Goal: Find contact information: Find contact information

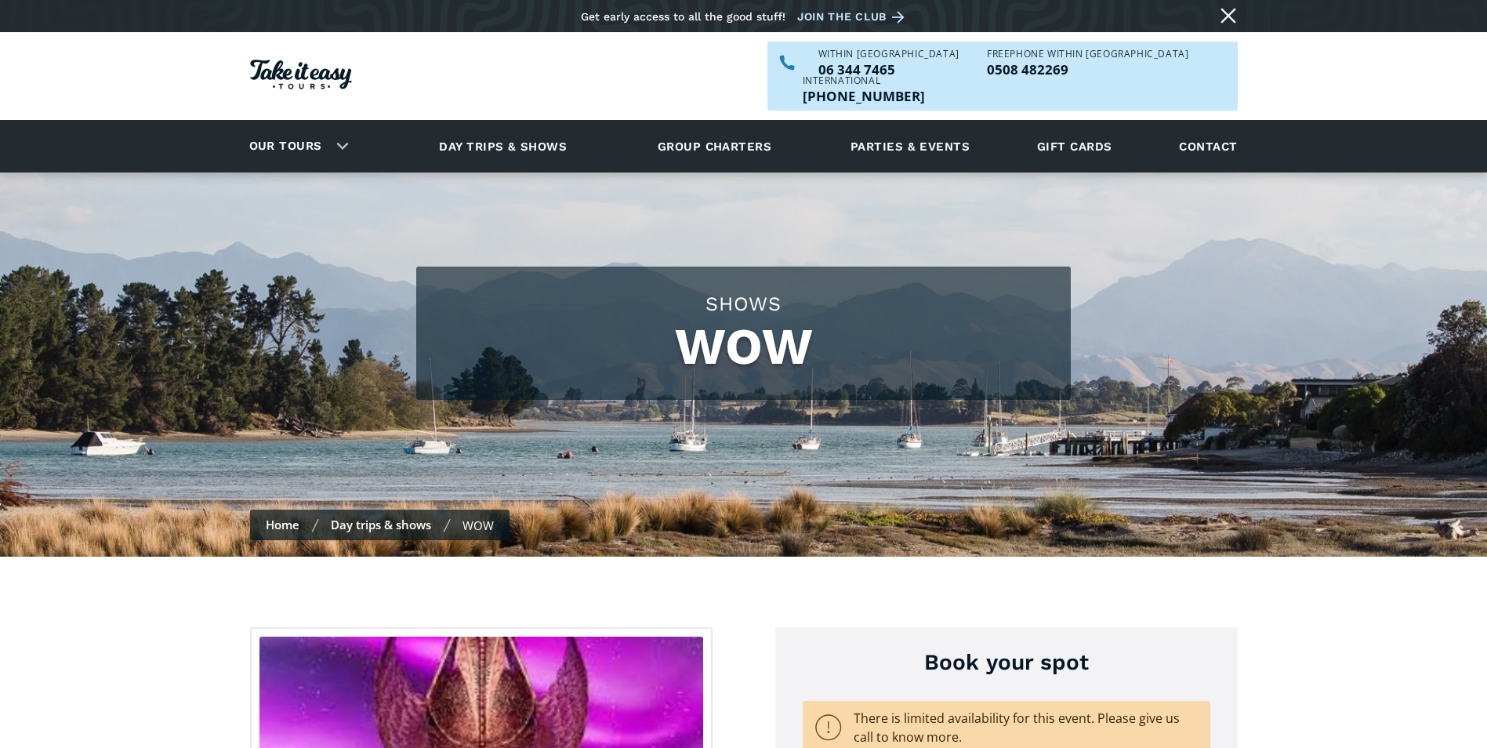
click at [1230, 12] on link "Close message" at bounding box center [1228, 15] width 25 height 25
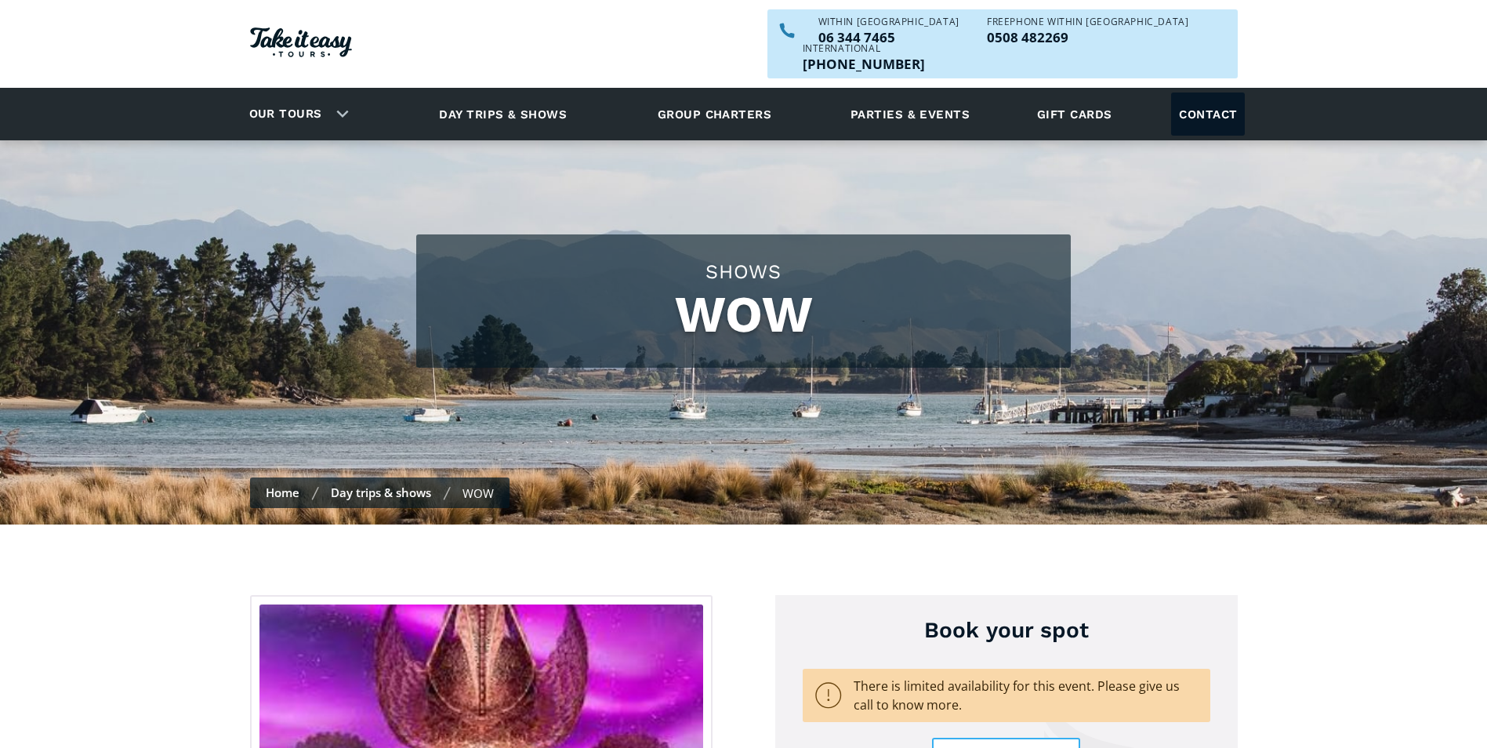
click at [1218, 92] on link "Contact" at bounding box center [1208, 113] width 74 height 43
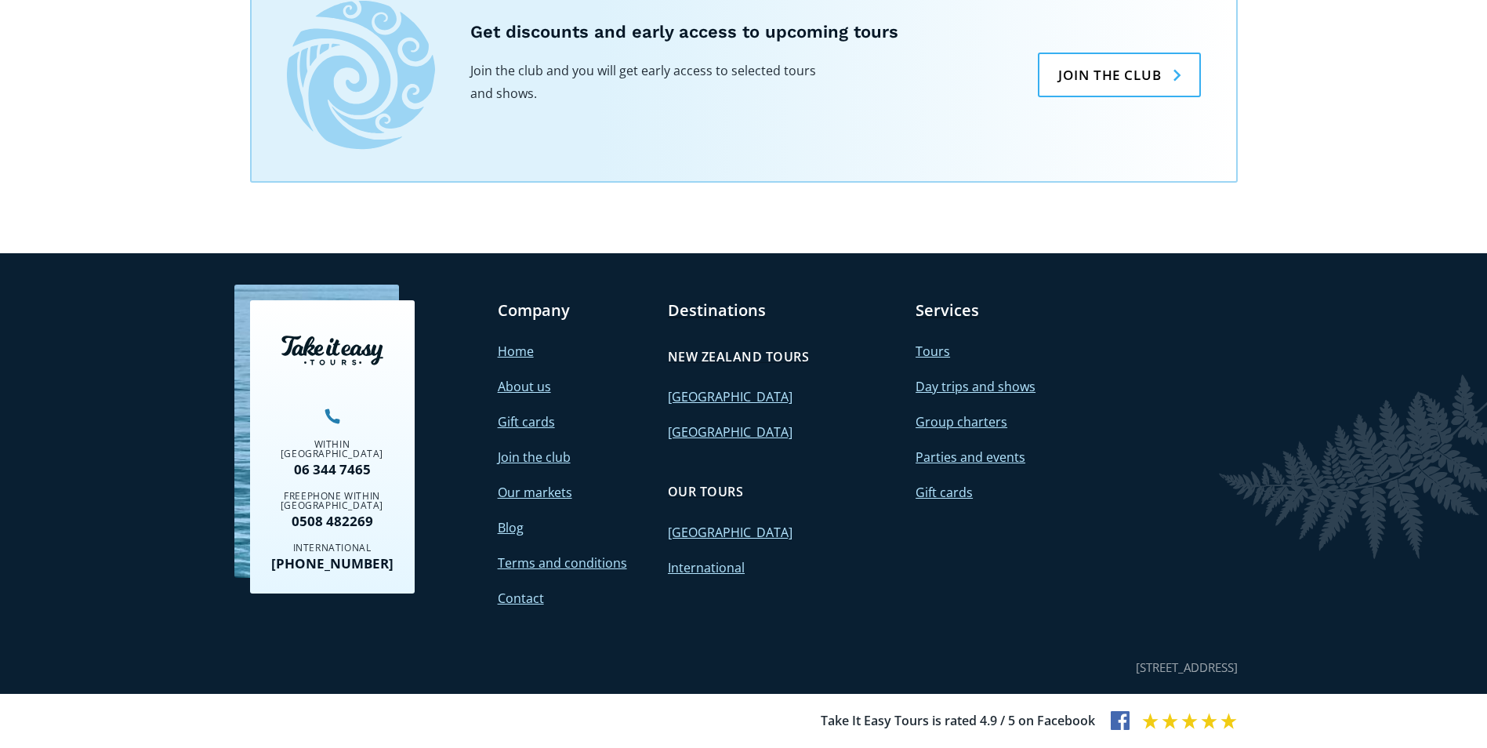
scroll to position [1380, 0]
click at [527, 594] on link "Contact" at bounding box center [521, 597] width 46 height 17
